Goal: Task Accomplishment & Management: Manage account settings

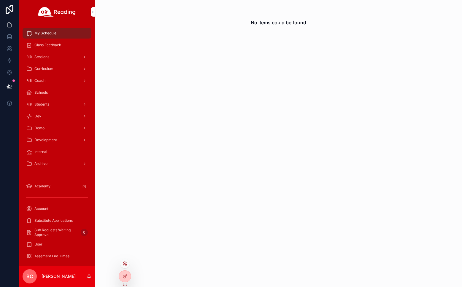
click at [126, 263] on icon at bounding box center [124, 263] width 5 height 5
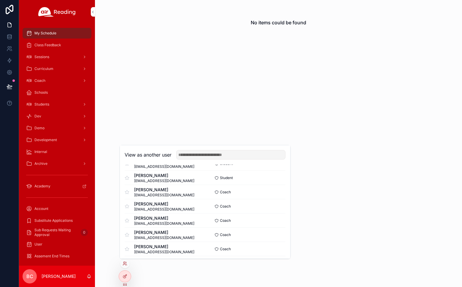
scroll to position [3656, 0]
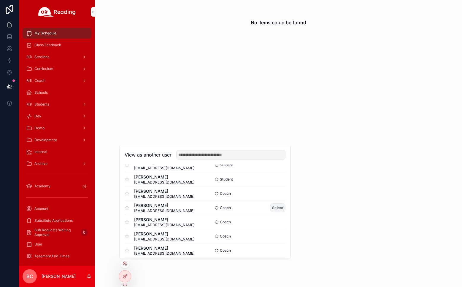
click at [277, 209] on button "Select" at bounding box center [277, 207] width 15 height 9
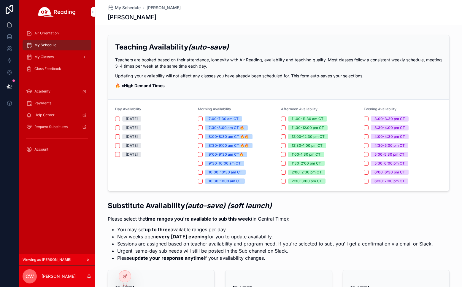
click at [55, 32] on span "Air Orientation" at bounding box center [46, 33] width 24 height 5
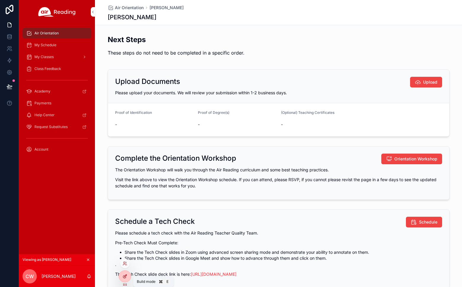
click at [124, 275] on icon at bounding box center [124, 276] width 5 height 5
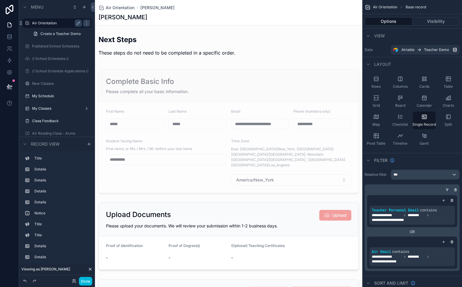
click at [51, 22] on label "Air Orientation" at bounding box center [55, 23] width 47 height 5
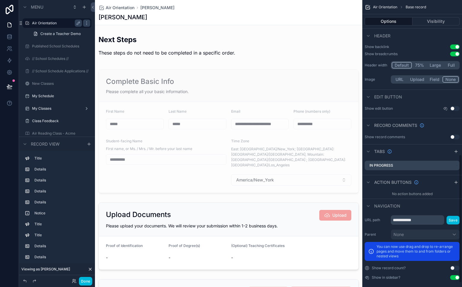
scroll to position [354, 0]
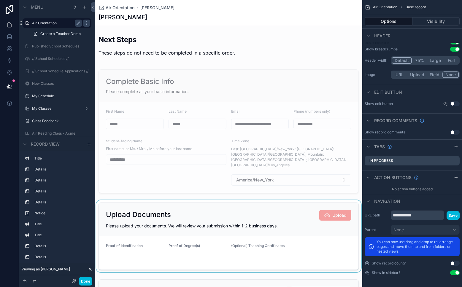
click at [167, 200] on div "scrollable content" at bounding box center [228, 236] width 267 height 72
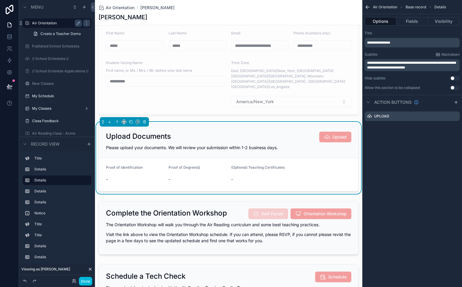
scroll to position [79, 0]
click at [410, 23] on button "Fields" at bounding box center [411, 21] width 31 height 8
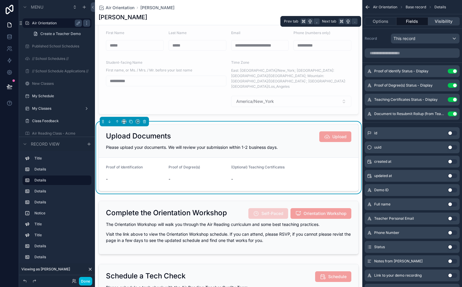
click at [440, 23] on button "Visibility" at bounding box center [443, 21] width 31 height 8
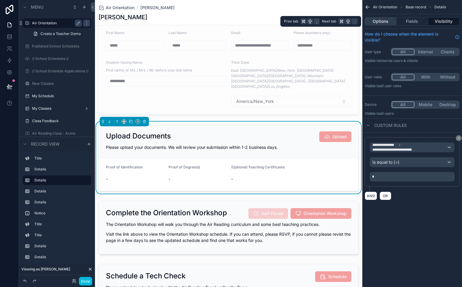
click at [385, 23] on button "Options" at bounding box center [381, 21] width 32 height 8
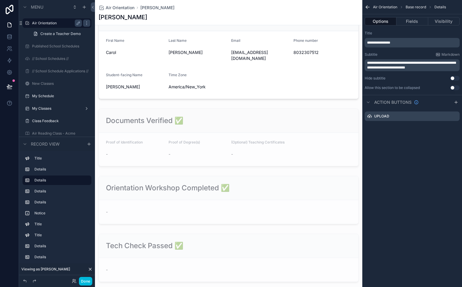
scroll to position [488, 0]
click at [268, 187] on div "scrollable content" at bounding box center [228, 199] width 267 height 53
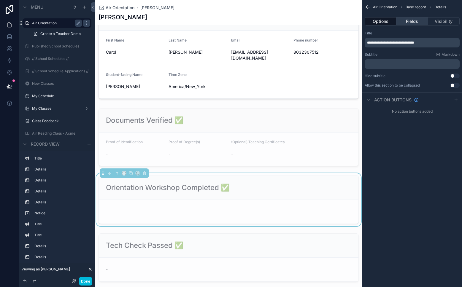
click at [412, 22] on button "Fields" at bounding box center [411, 21] width 31 height 8
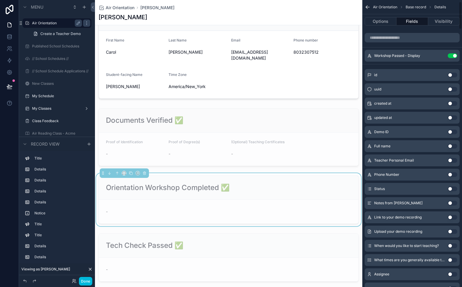
scroll to position [0, 0]
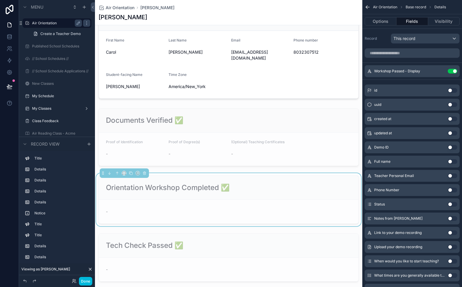
click at [368, 6] on icon "scrollable content" at bounding box center [368, 7] width 6 height 6
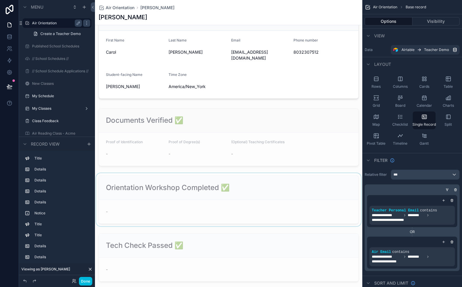
click at [340, 15] on div "[PERSON_NAME]" at bounding box center [228, 17] width 260 height 8
click at [84, 281] on button "Done" at bounding box center [85, 281] width 13 height 9
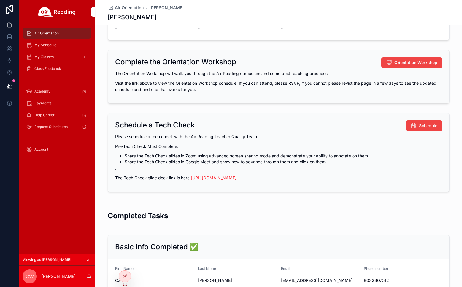
scroll to position [93, 0]
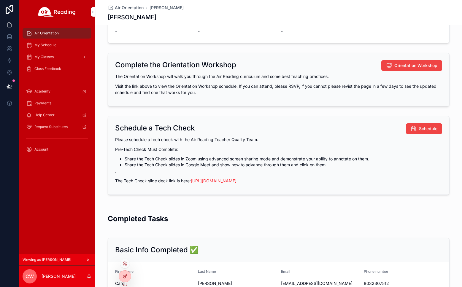
click at [125, 275] on icon at bounding box center [124, 276] width 5 height 5
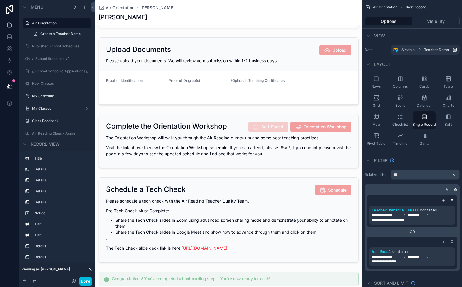
scroll to position [166, 0]
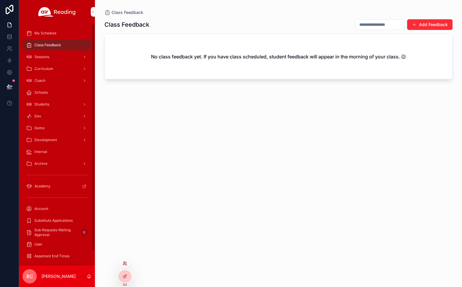
click at [124, 262] on icon at bounding box center [123, 262] width 1 height 1
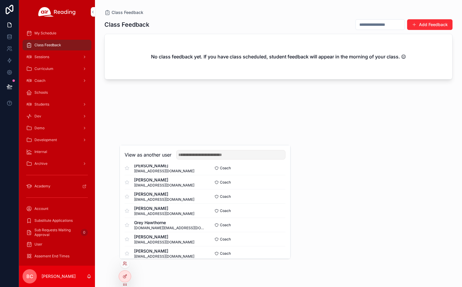
scroll to position [3763, 0]
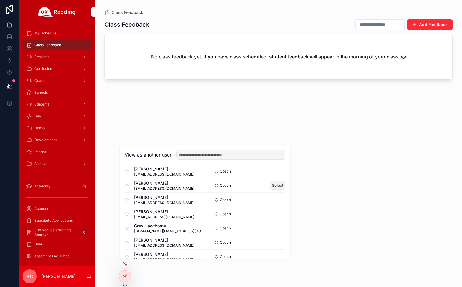
click at [274, 185] on button "Select" at bounding box center [277, 185] width 15 height 9
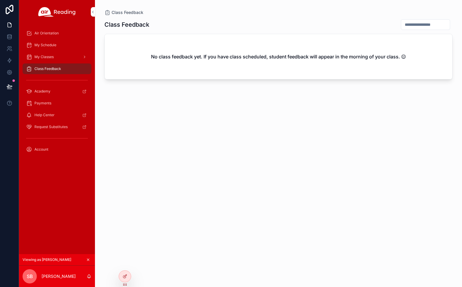
click at [58, 34] on span "Air Orientation" at bounding box center [46, 33] width 24 height 5
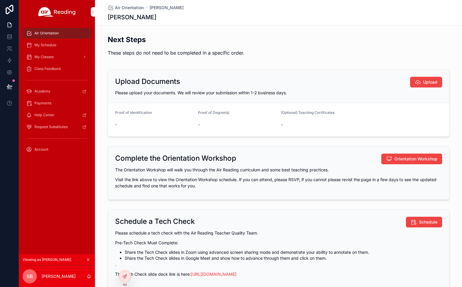
scroll to position [171, 0]
